Goal: Transaction & Acquisition: Subscribe to service/newsletter

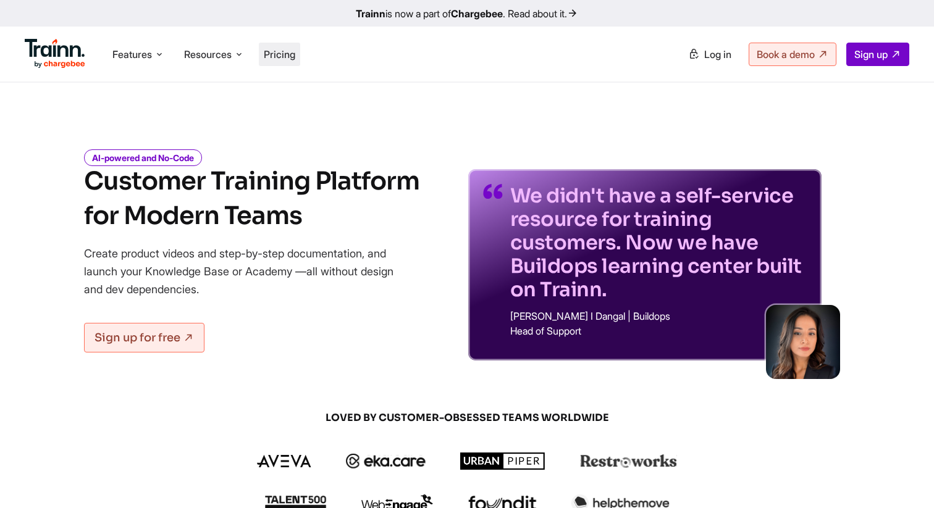
click at [287, 63] on li "Pricing" at bounding box center [279, 54] width 41 height 23
click at [287, 54] on span "Pricing" at bounding box center [280, 54] width 32 height 12
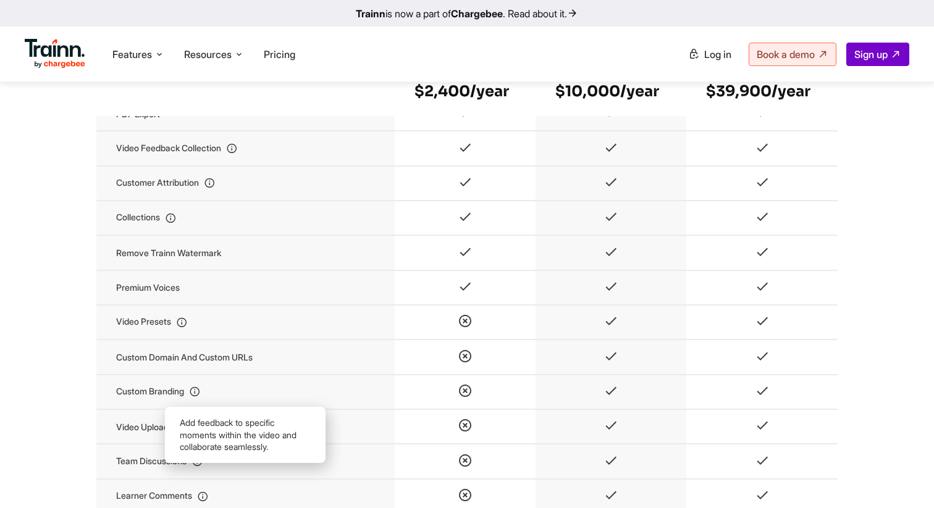
scroll to position [1302, 0]
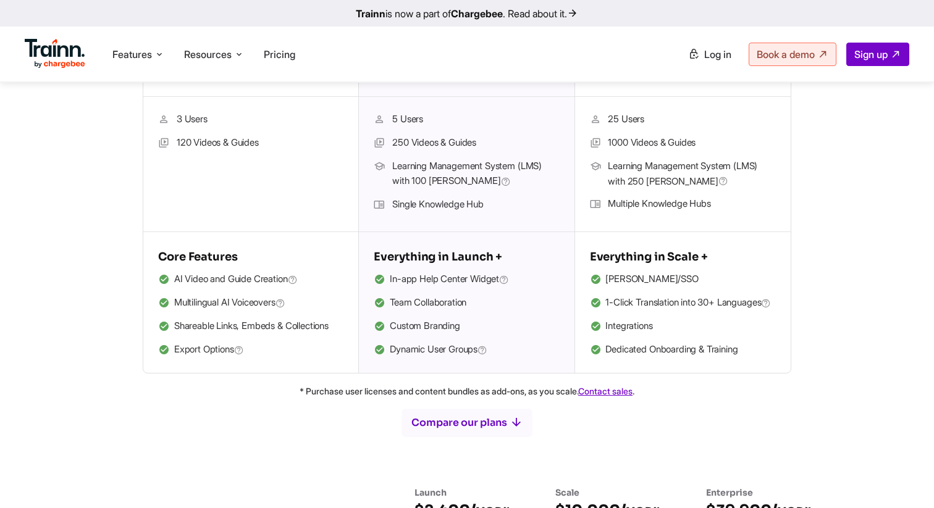
scroll to position [399, 0]
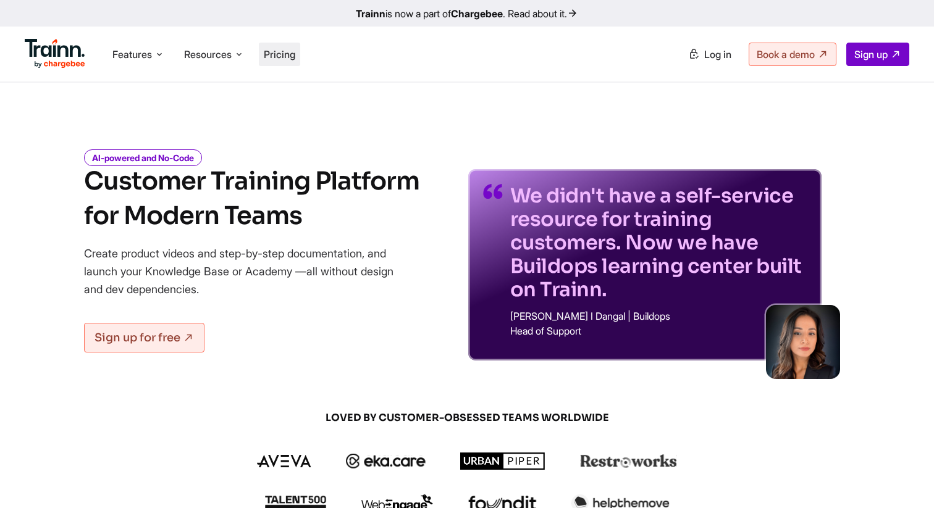
click at [287, 57] on span "Pricing" at bounding box center [280, 54] width 32 height 12
